Goal: Navigation & Orientation: Find specific page/section

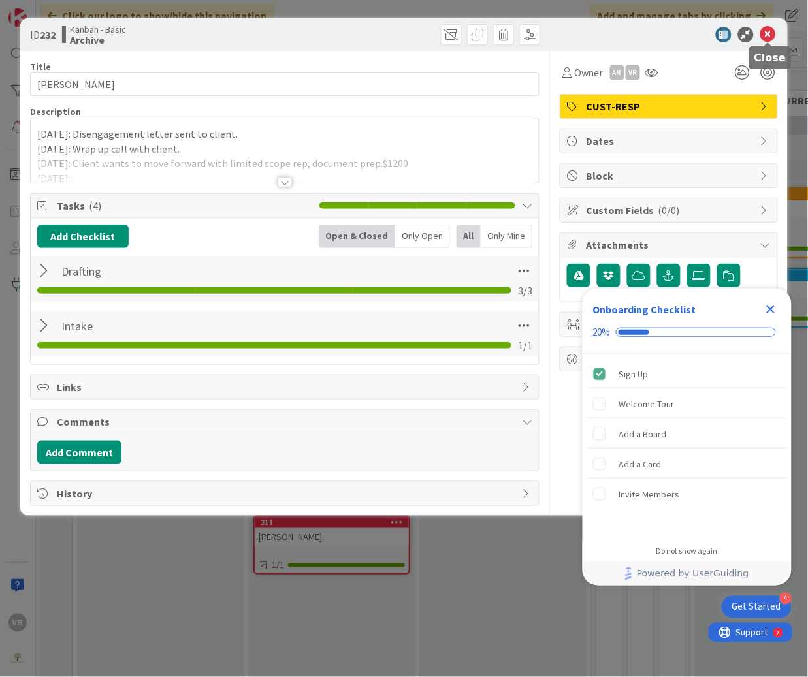
click at [772, 38] on icon at bounding box center [768, 35] width 16 height 16
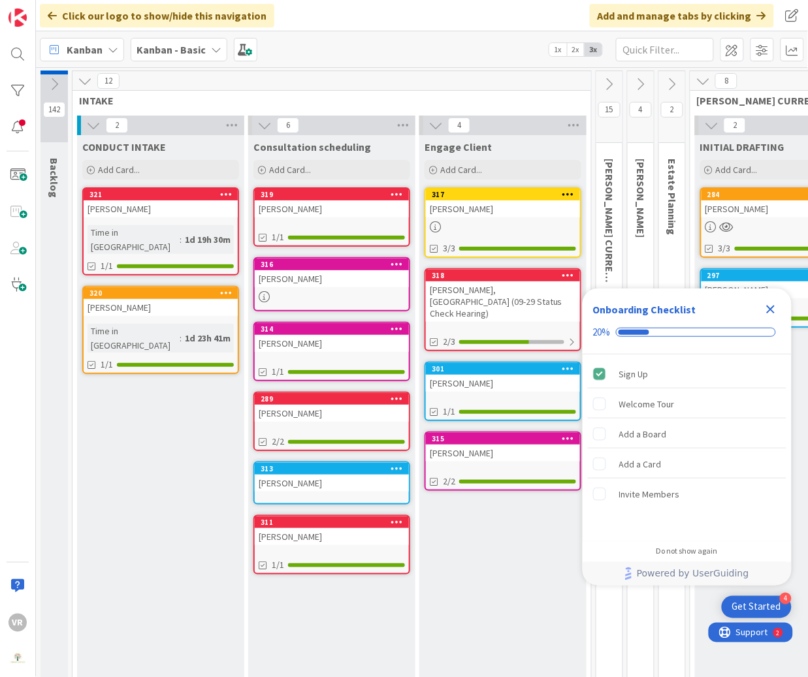
click at [771, 313] on icon "Close Checklist" at bounding box center [771, 310] width 16 height 16
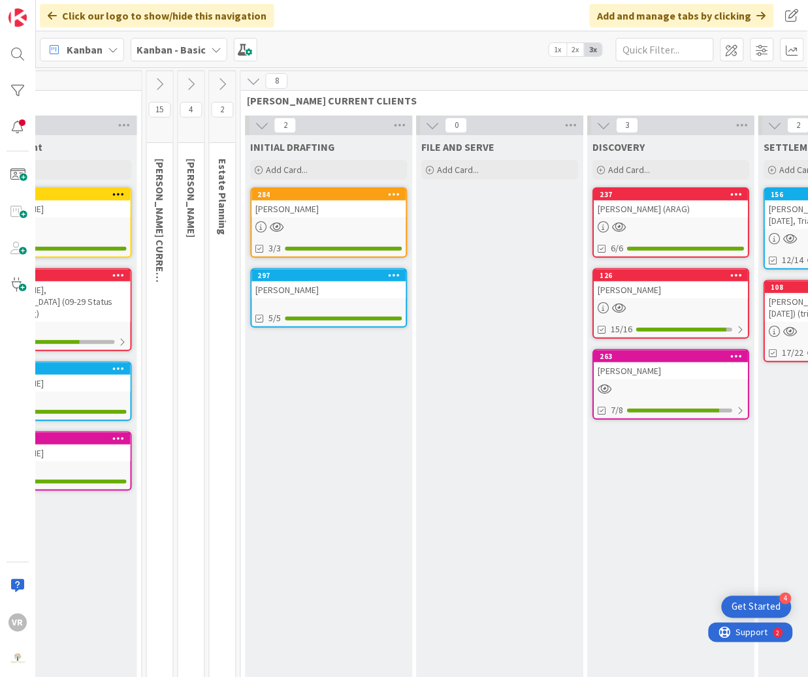
scroll to position [0, 406]
